Goal: Information Seeking & Learning: Learn about a topic

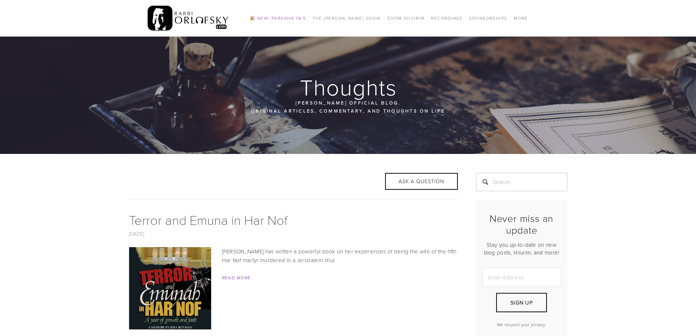
click at [273, 18] on link "🎉 NEW! Parasha in 5" at bounding box center [277, 18] width 61 height 9
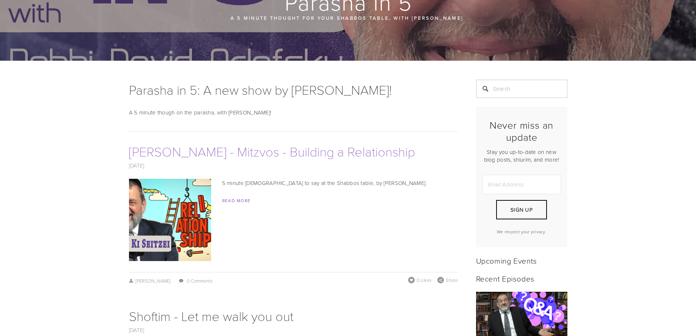
scroll to position [100, 0]
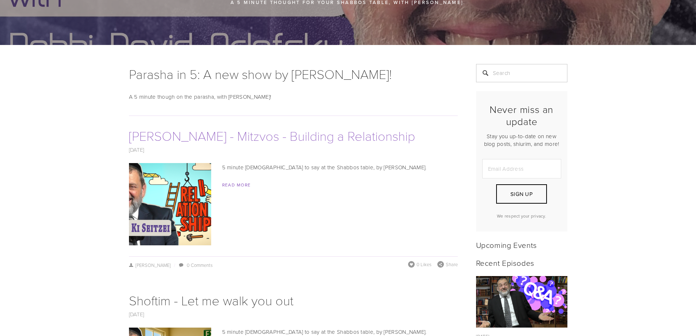
click at [278, 137] on link "[PERSON_NAME] - Mitzvos - Building a Relationship" at bounding box center [272, 135] width 286 height 18
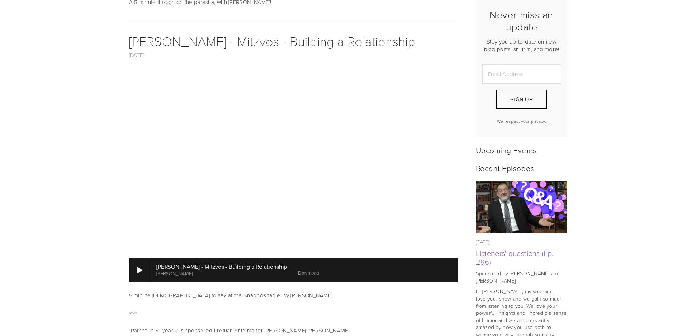
scroll to position [210, 0]
